Goal: Task Accomplishment & Management: Manage account settings

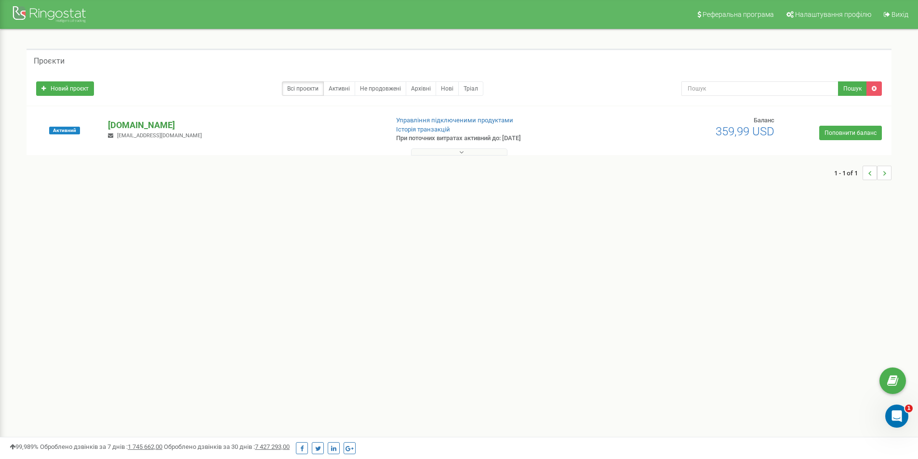
click at [146, 126] on p "[DOMAIN_NAME]" at bounding box center [244, 125] width 272 height 13
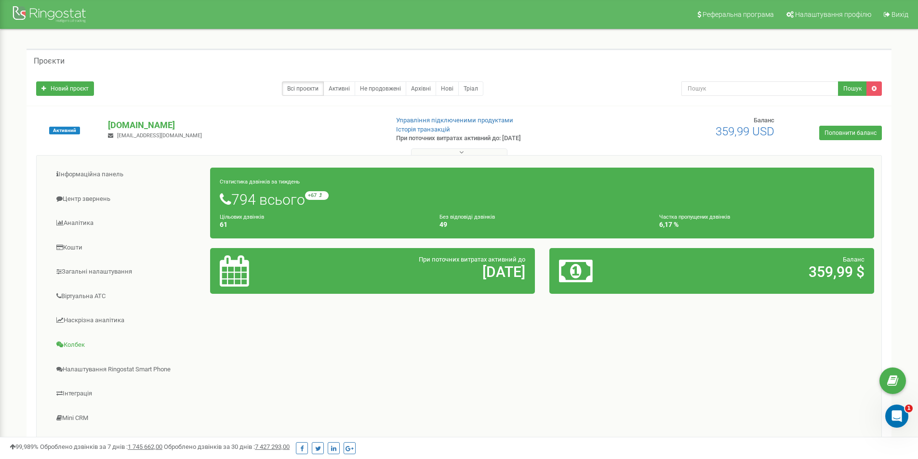
scroll to position [48, 0]
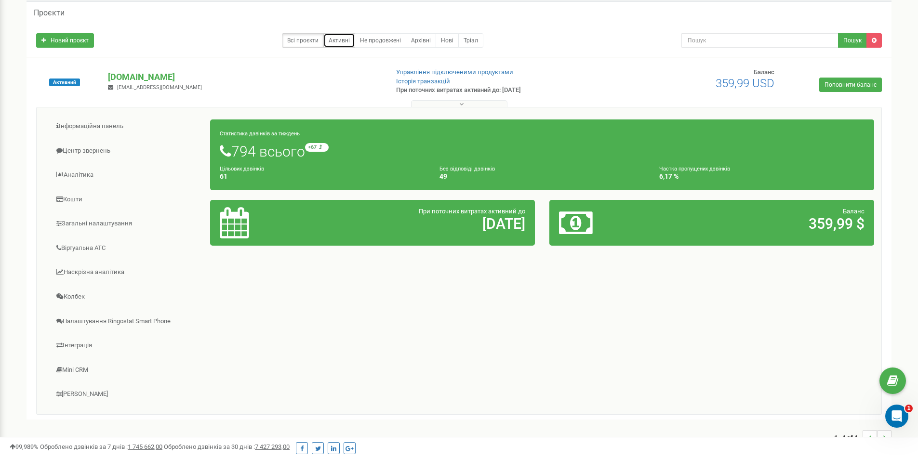
click at [346, 41] on link "Активні" at bounding box center [339, 40] width 32 height 14
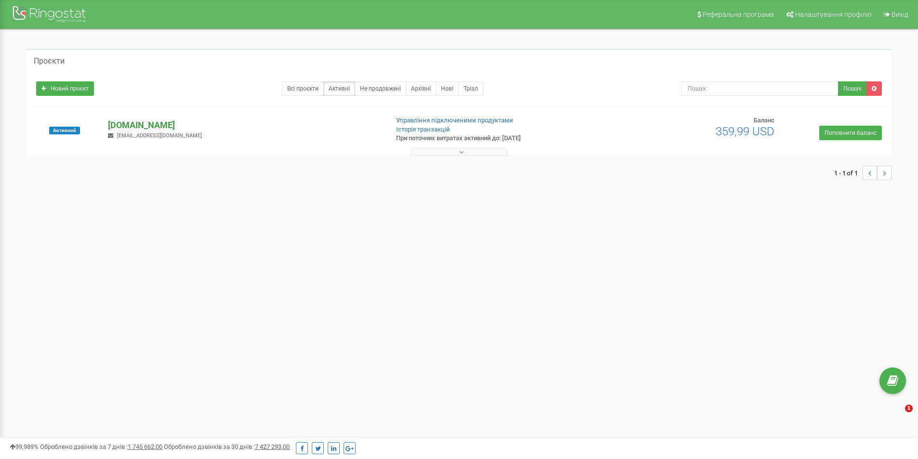
click at [136, 124] on p "[DOMAIN_NAME]" at bounding box center [244, 125] width 272 height 13
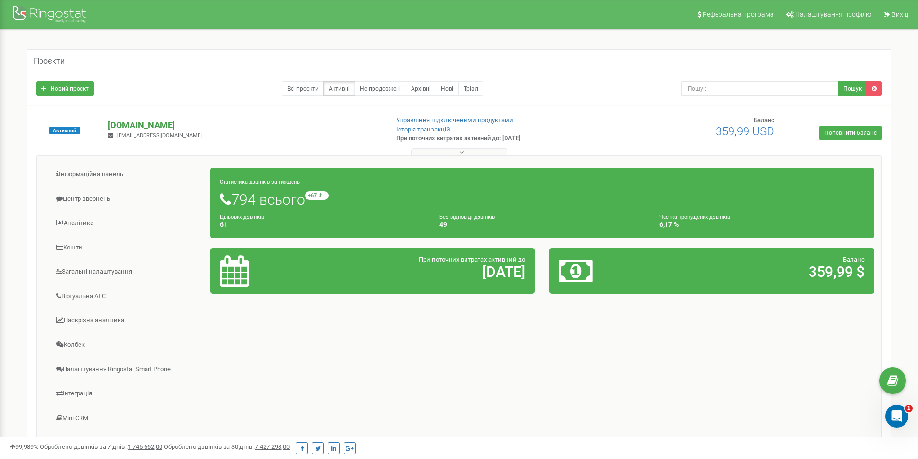
click at [128, 125] on p "[DOMAIN_NAME]" at bounding box center [244, 125] width 272 height 13
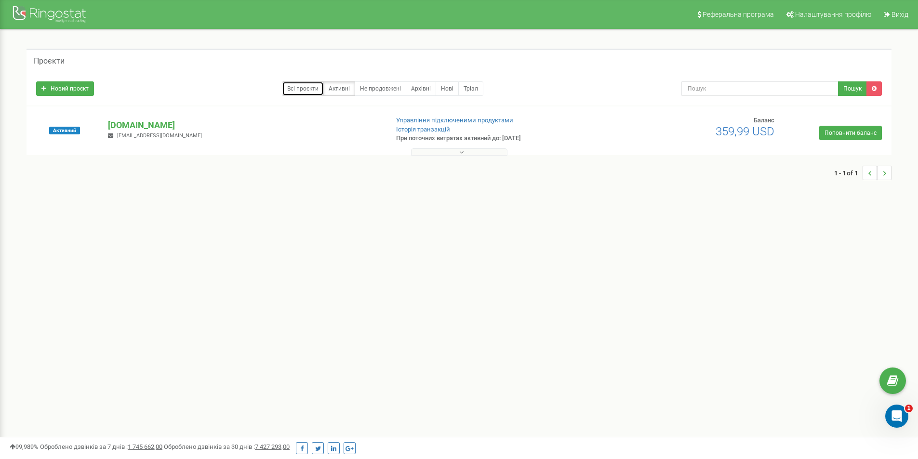
click at [313, 91] on link "Всі проєкти" at bounding box center [303, 88] width 42 height 14
click at [140, 126] on p "[DOMAIN_NAME]" at bounding box center [244, 125] width 272 height 13
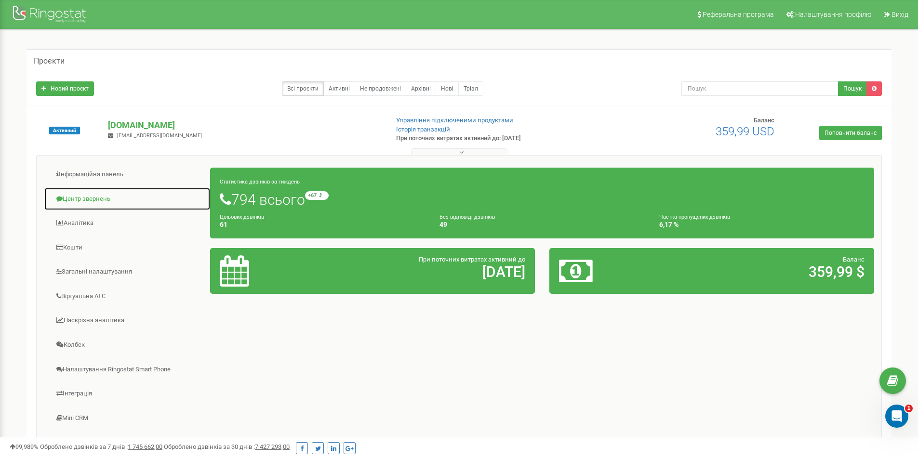
click at [100, 199] on link "Центр звернень" at bounding box center [127, 199] width 167 height 24
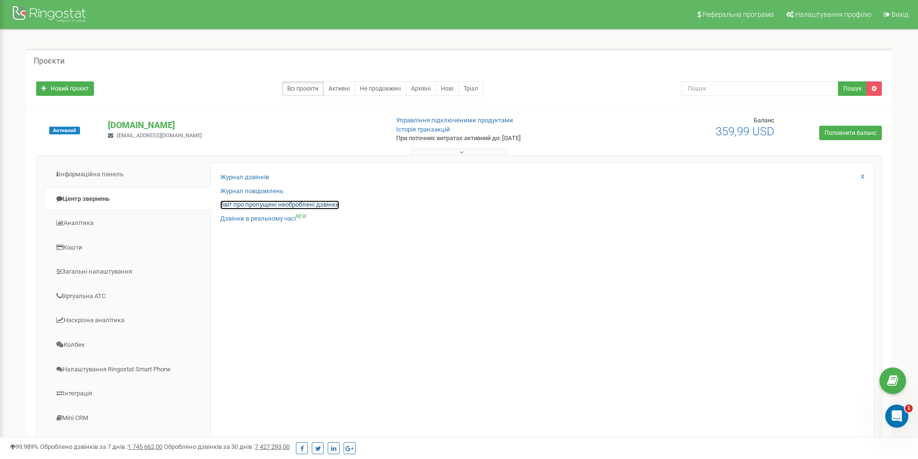
click at [257, 205] on link "Звіт про пропущені необроблені дзвінки" at bounding box center [279, 204] width 119 height 9
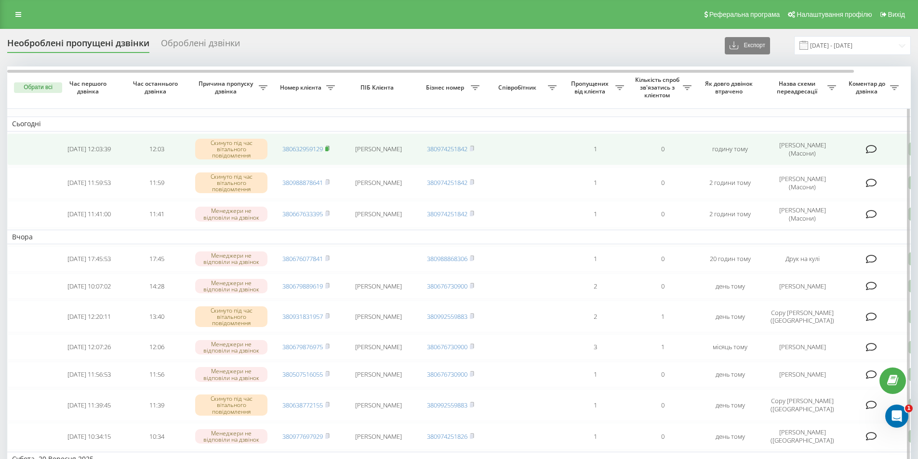
click at [329, 150] on icon at bounding box center [327, 148] width 3 height 4
click at [325, 149] on rect at bounding box center [326, 149] width 3 height 4
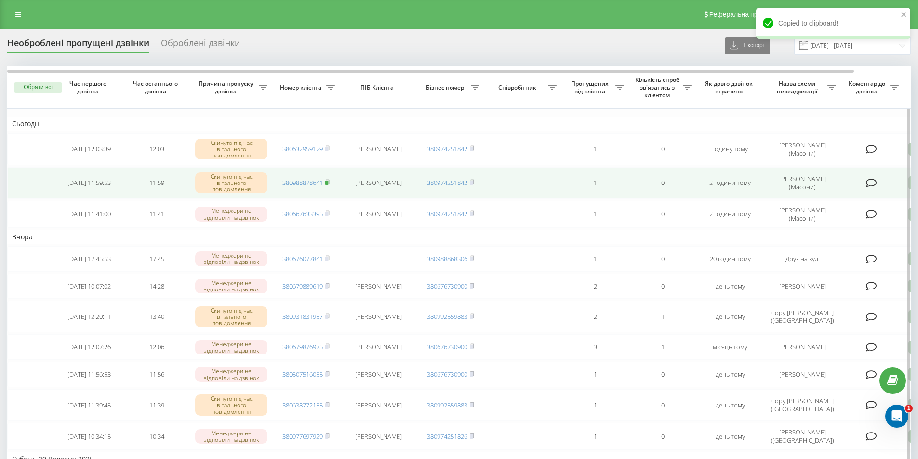
click at [327, 182] on rect at bounding box center [326, 183] width 3 height 4
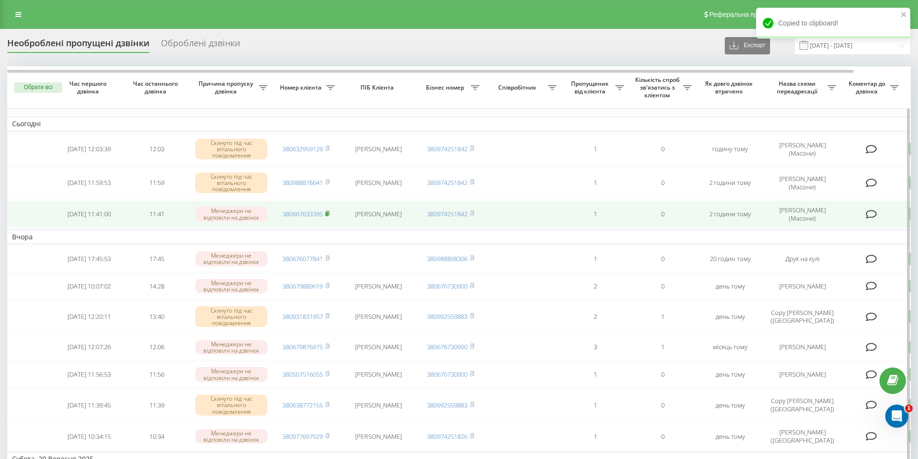
click at [327, 213] on rect at bounding box center [326, 214] width 3 height 4
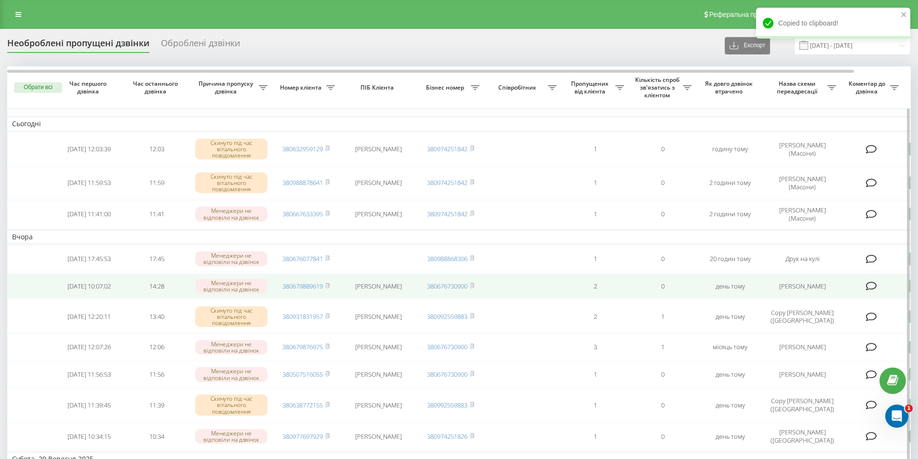
scroll to position [48, 0]
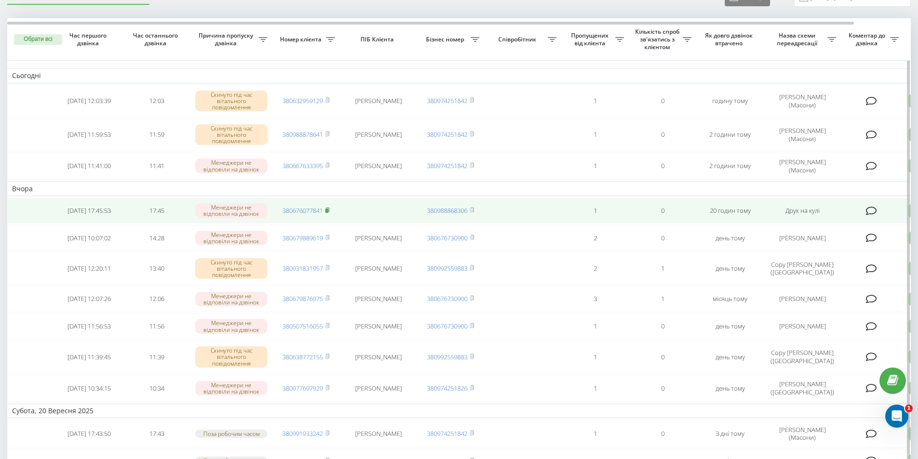
click at [326, 209] on rect at bounding box center [326, 211] width 3 height 4
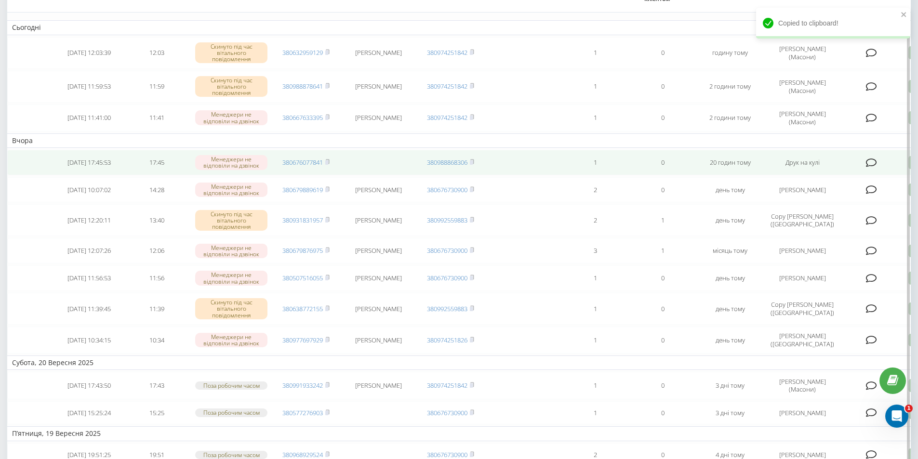
scroll to position [0, 0]
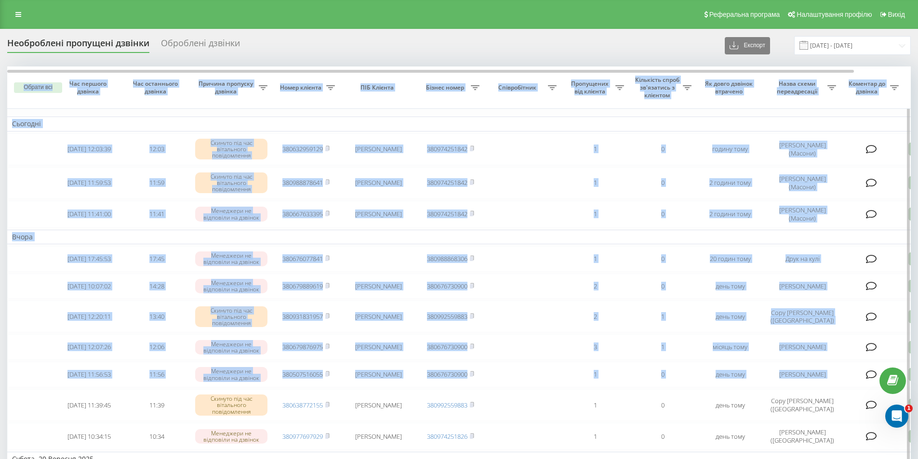
click at [520, 237] on td "Вчора" at bounding box center [488, 237] width 963 height 14
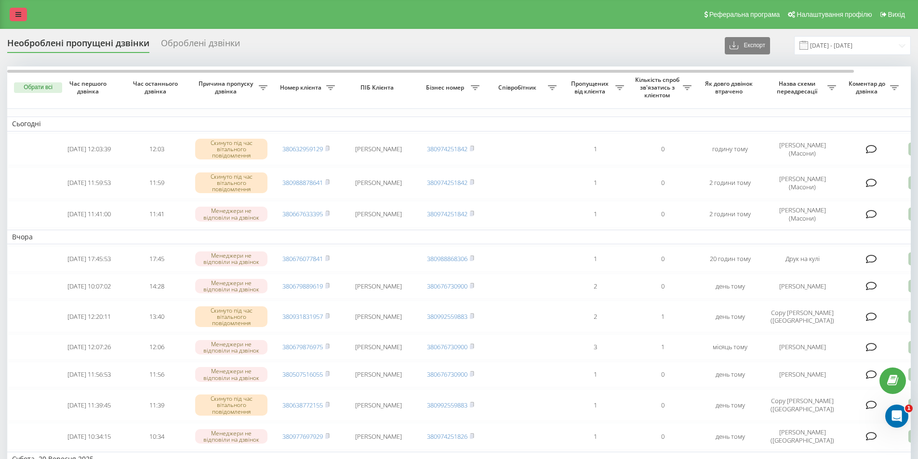
click at [17, 14] on icon at bounding box center [18, 14] width 6 height 7
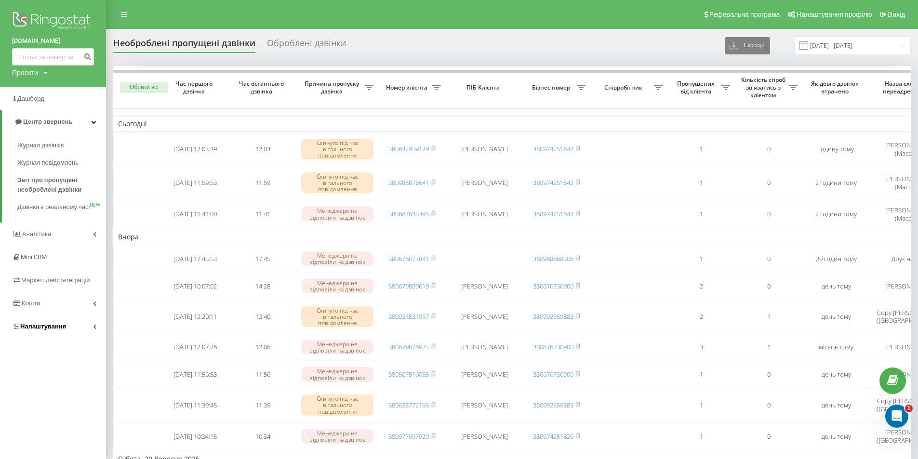
click at [46, 330] on span "Налаштування" at bounding box center [43, 326] width 46 height 7
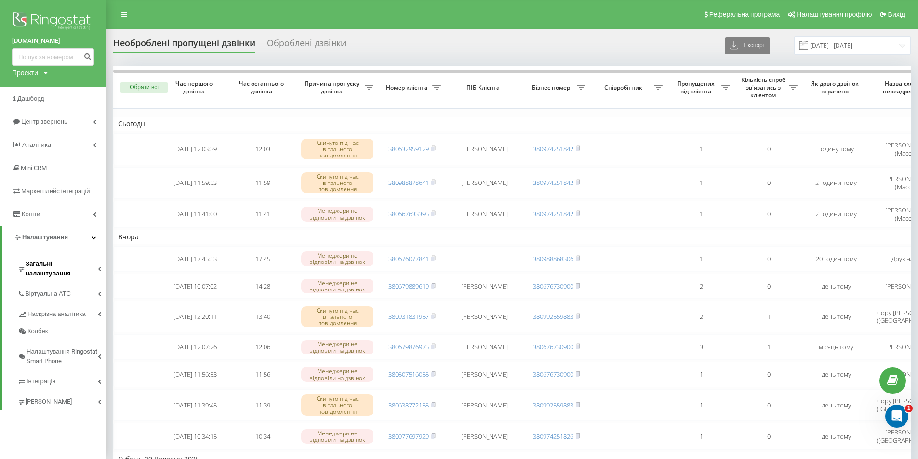
click at [52, 264] on span "Загальні налаштування" at bounding box center [62, 268] width 72 height 19
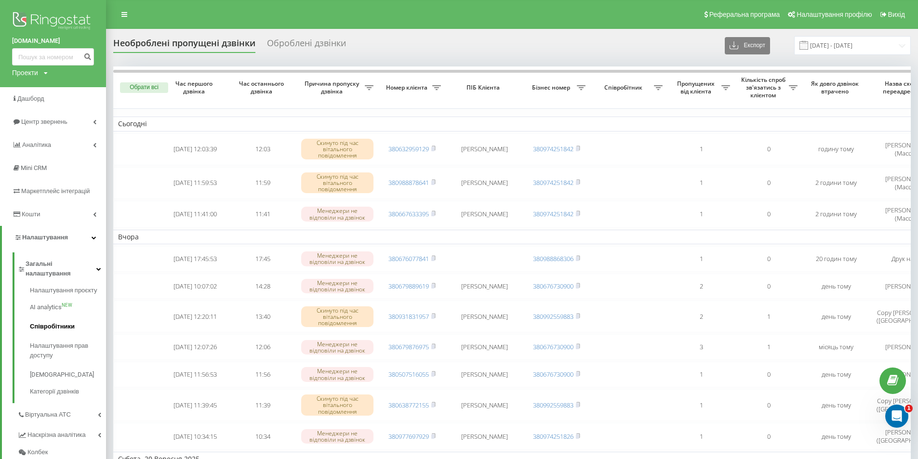
click at [59, 322] on span "Співробітники" at bounding box center [52, 327] width 45 height 10
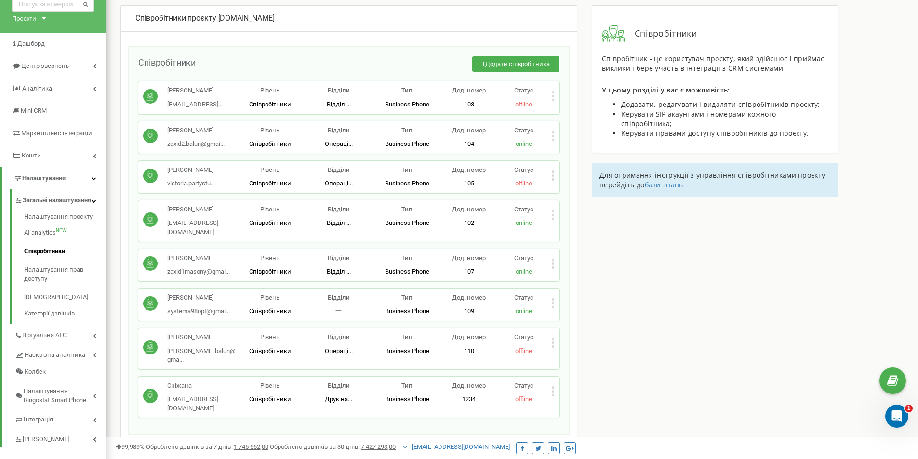
scroll to position [96, 0]
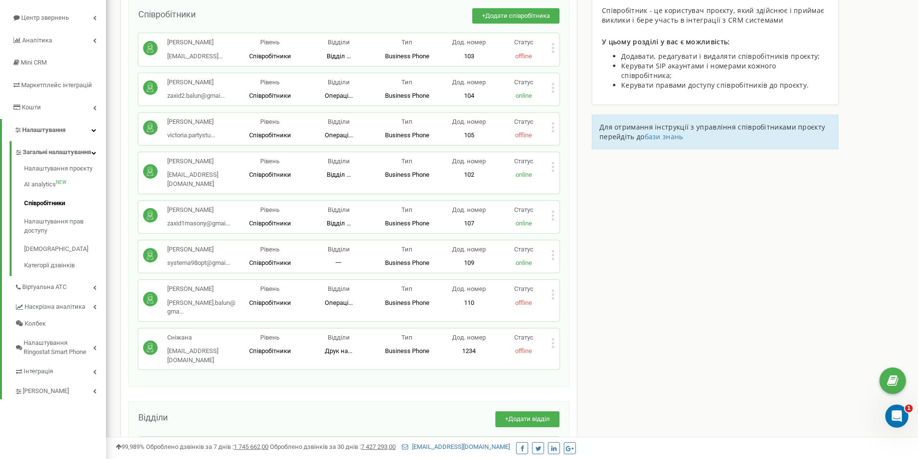
click at [551, 290] on icon at bounding box center [552, 295] width 3 height 10
click at [693, 390] on div "Співробітники проєкту balun.com.ua Співробітники + Додати співробітника Марія Г…" at bounding box center [511, 296] width 797 height 678
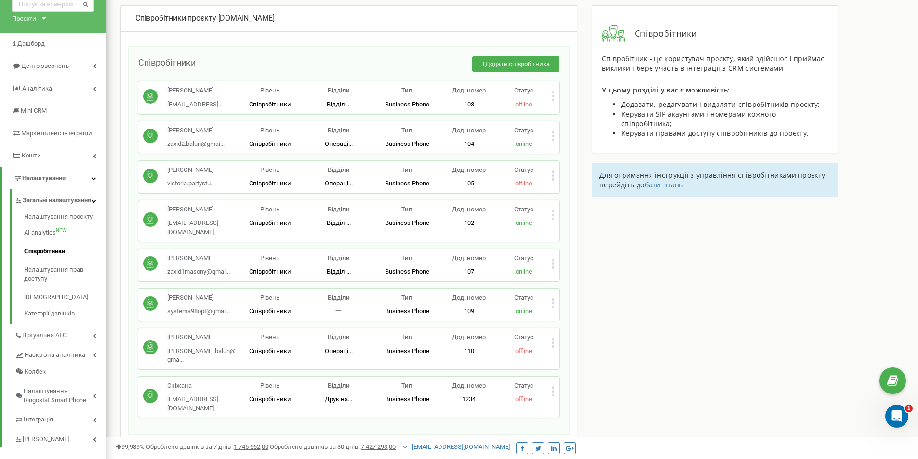
click at [220, 406] on div "Співробітники + Додати співробітника Марія Гнатюк centr.balun@gmail... centr.ba…" at bounding box center [348, 240] width 441 height 389
click at [551, 338] on icon at bounding box center [552, 343] width 3 height 10
click at [426, 406] on div "Співробітники + Додати співробітника Марія Гнатюк centr.balun@gmail... centr.ba…" at bounding box center [348, 240] width 441 height 389
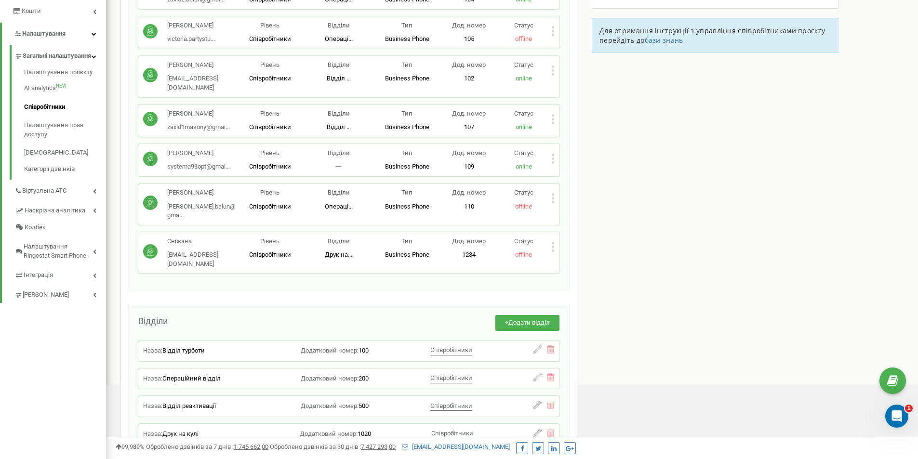
scroll to position [241, 0]
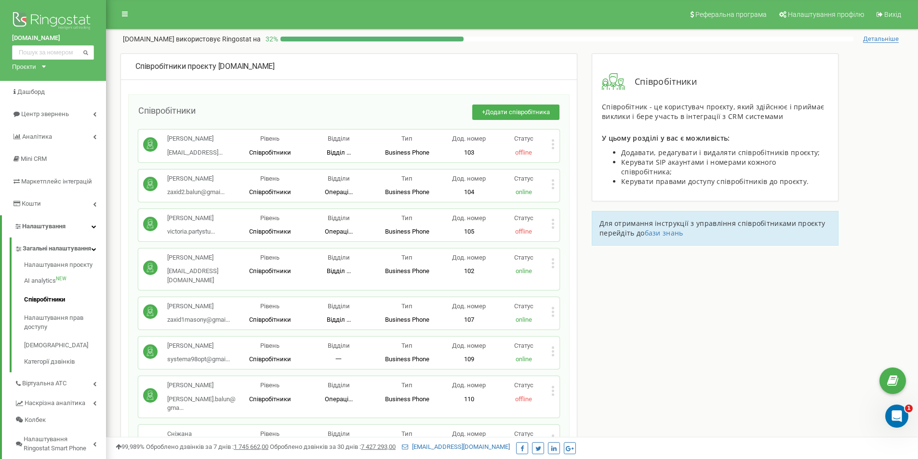
scroll to position [96, 0]
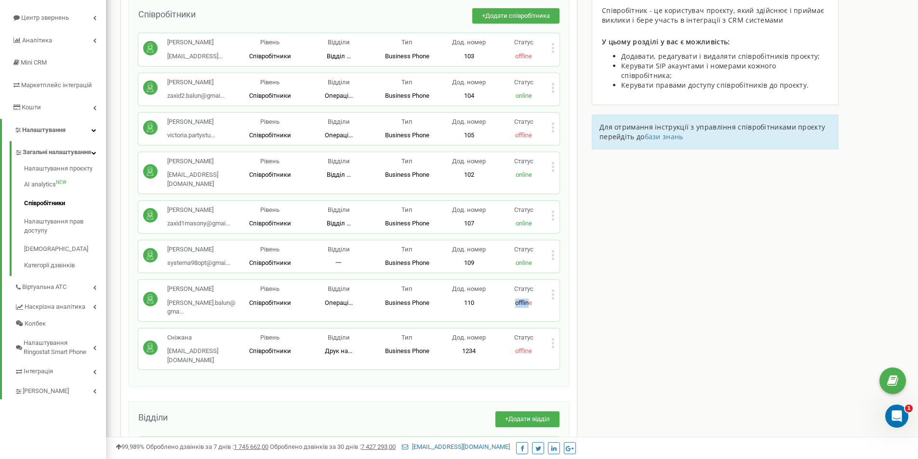
drag, startPoint x: 529, startPoint y: 295, endPoint x: 510, endPoint y: 299, distance: 19.6
click at [510, 299] on div "Анастасія Заручевська pivnich.balun@gma... pivnich.balun@gmail.com Рівень Співр…" at bounding box center [348, 300] width 421 height 41
click at [616, 310] on div "Співробітники проєкту balun.com.ua Співробітники + Додати співробітника Марія Г…" at bounding box center [511, 296] width 797 height 678
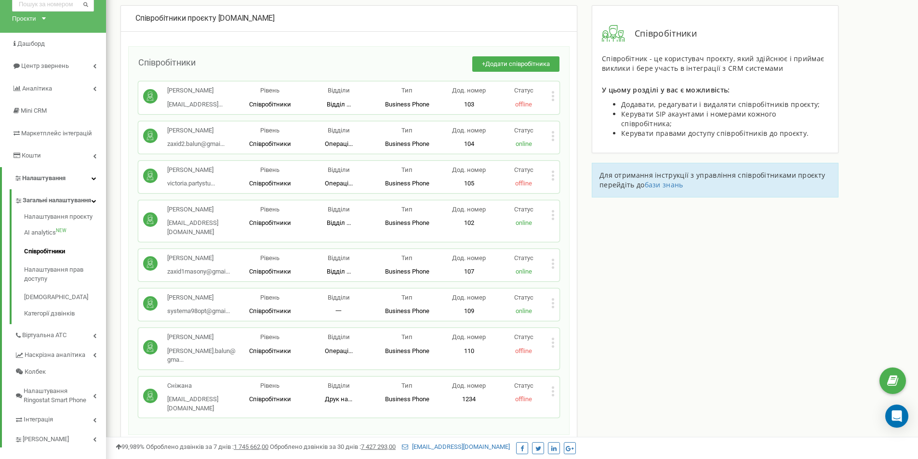
scroll to position [193, 0]
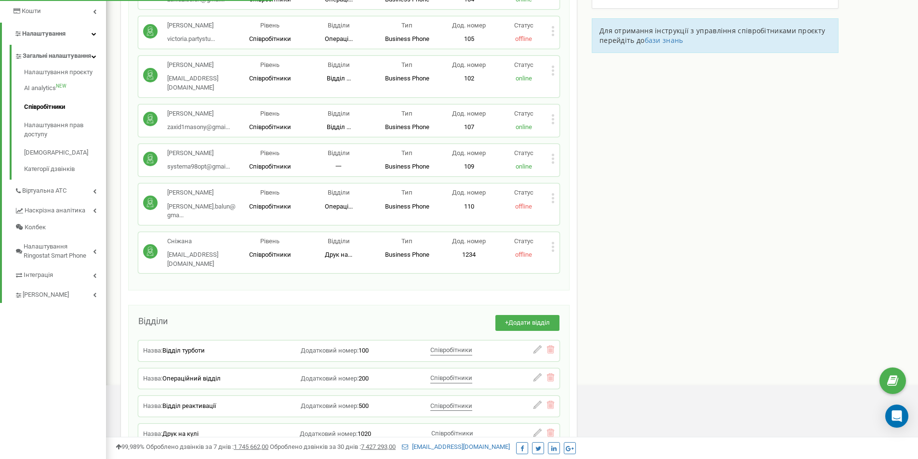
click at [529, 203] on span "offline" at bounding box center [523, 206] width 17 height 7
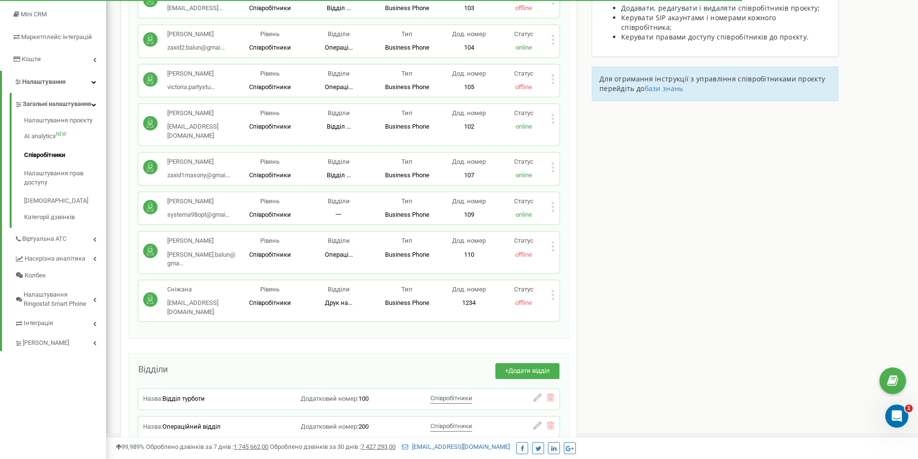
scroll to position [193, 0]
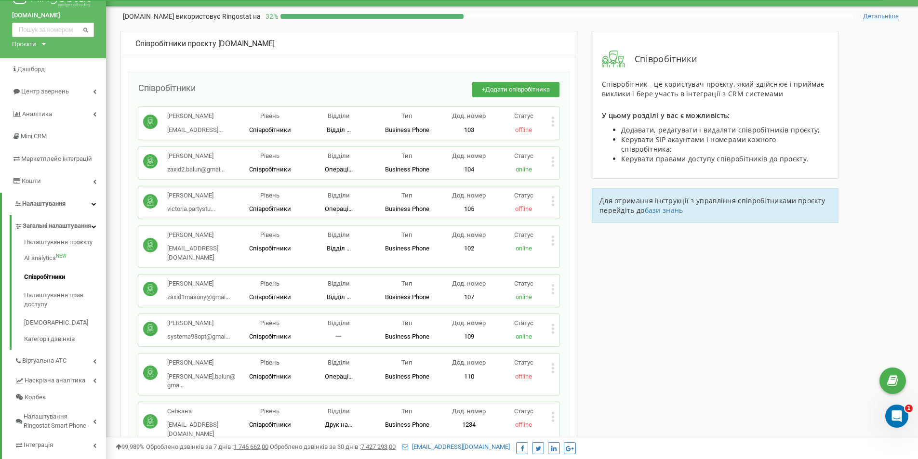
scroll to position [71, 0]
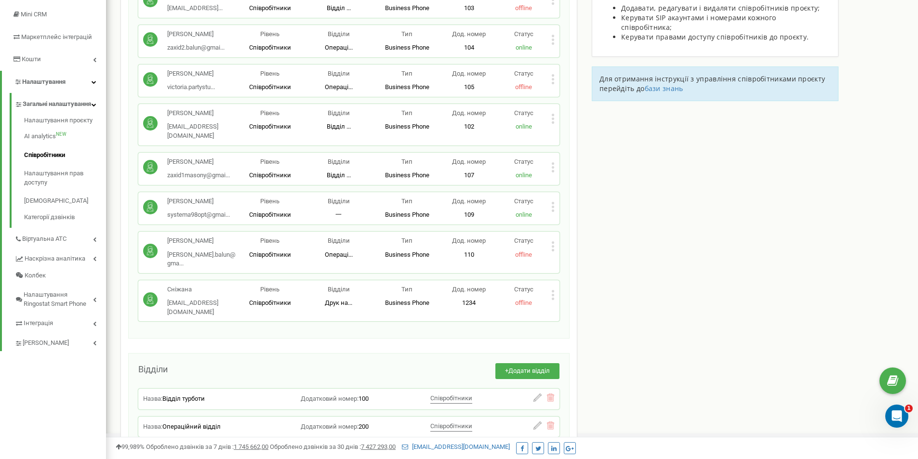
scroll to position [48, 0]
